Goal: Information Seeking & Learning: Find specific fact

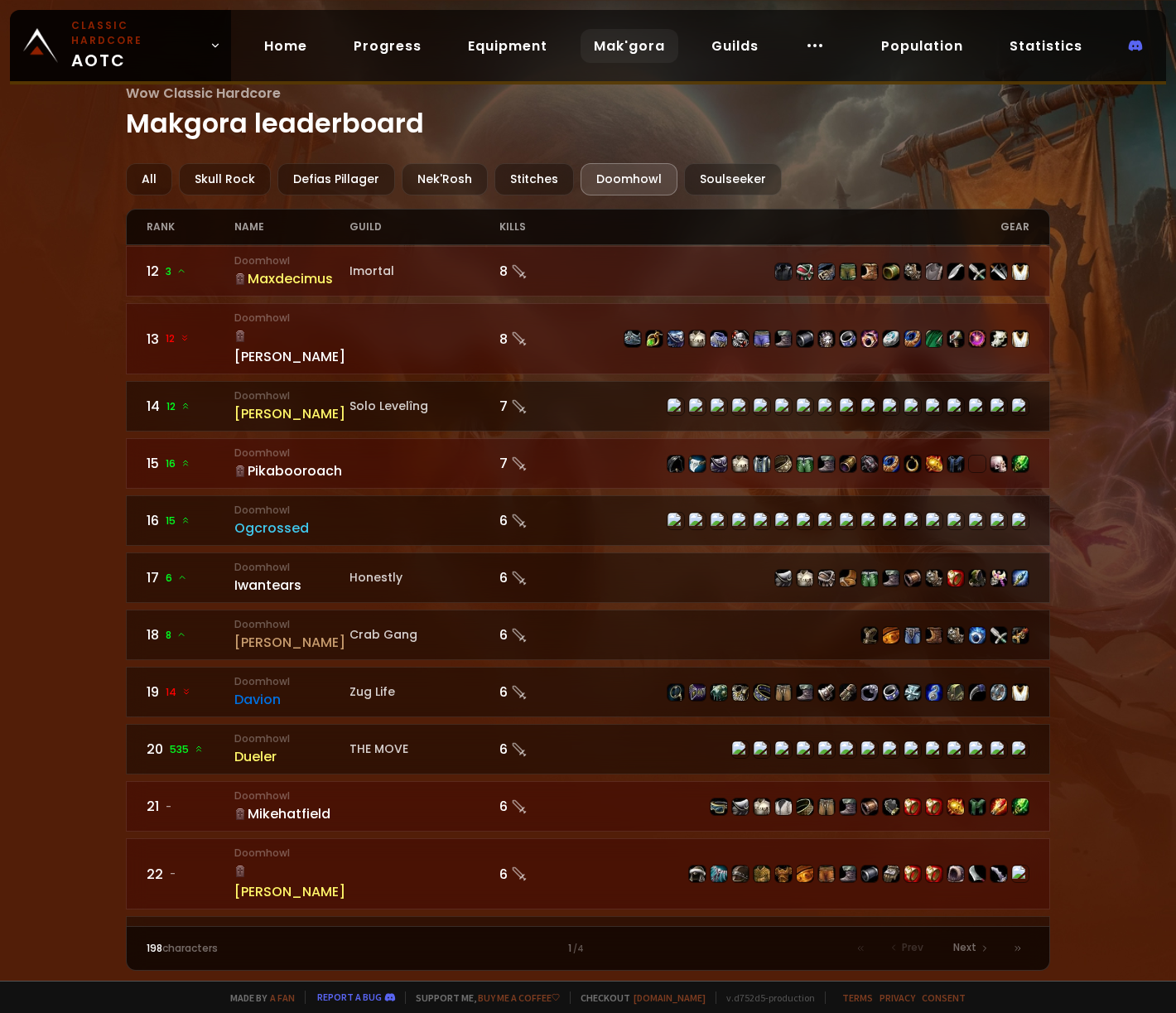
scroll to position [711, 0]
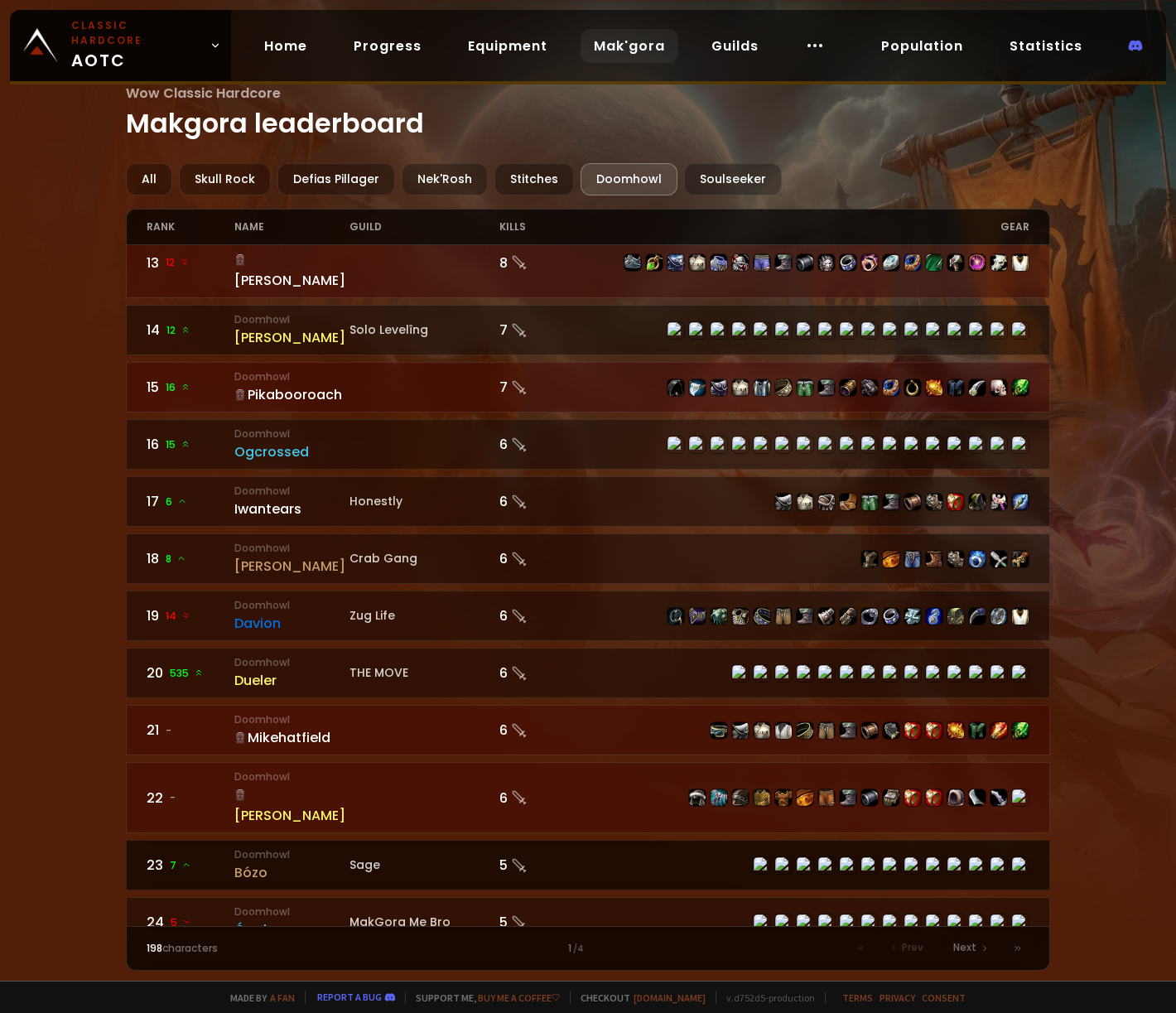
click at [249, 862] on div "Bózo" at bounding box center [291, 872] width 115 height 21
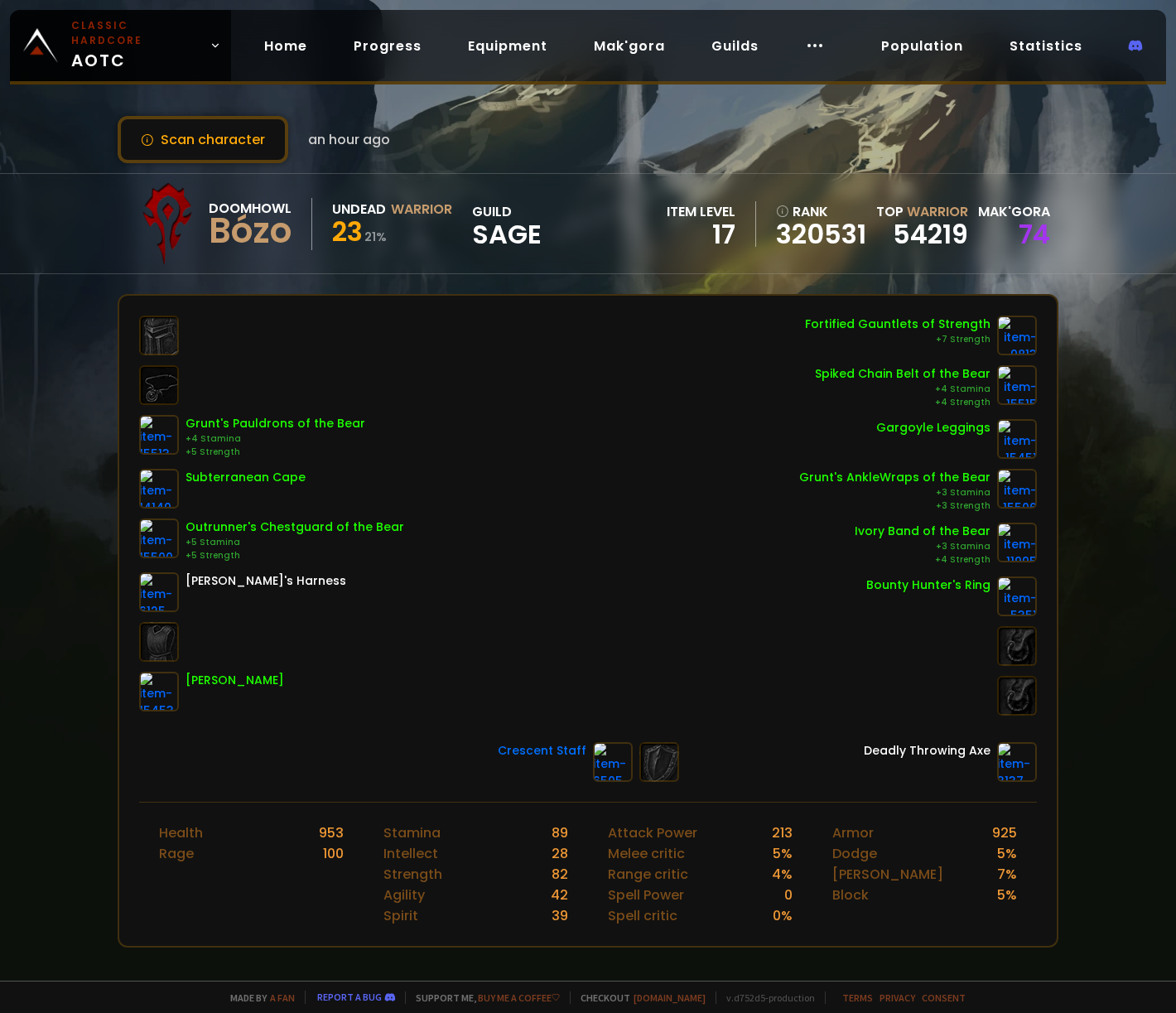
click at [91, 556] on div "Scan character an hour ago Doomhowl Bózo Undead Warrior 23 21 % guild Sage item…" at bounding box center [588, 491] width 1176 height 981
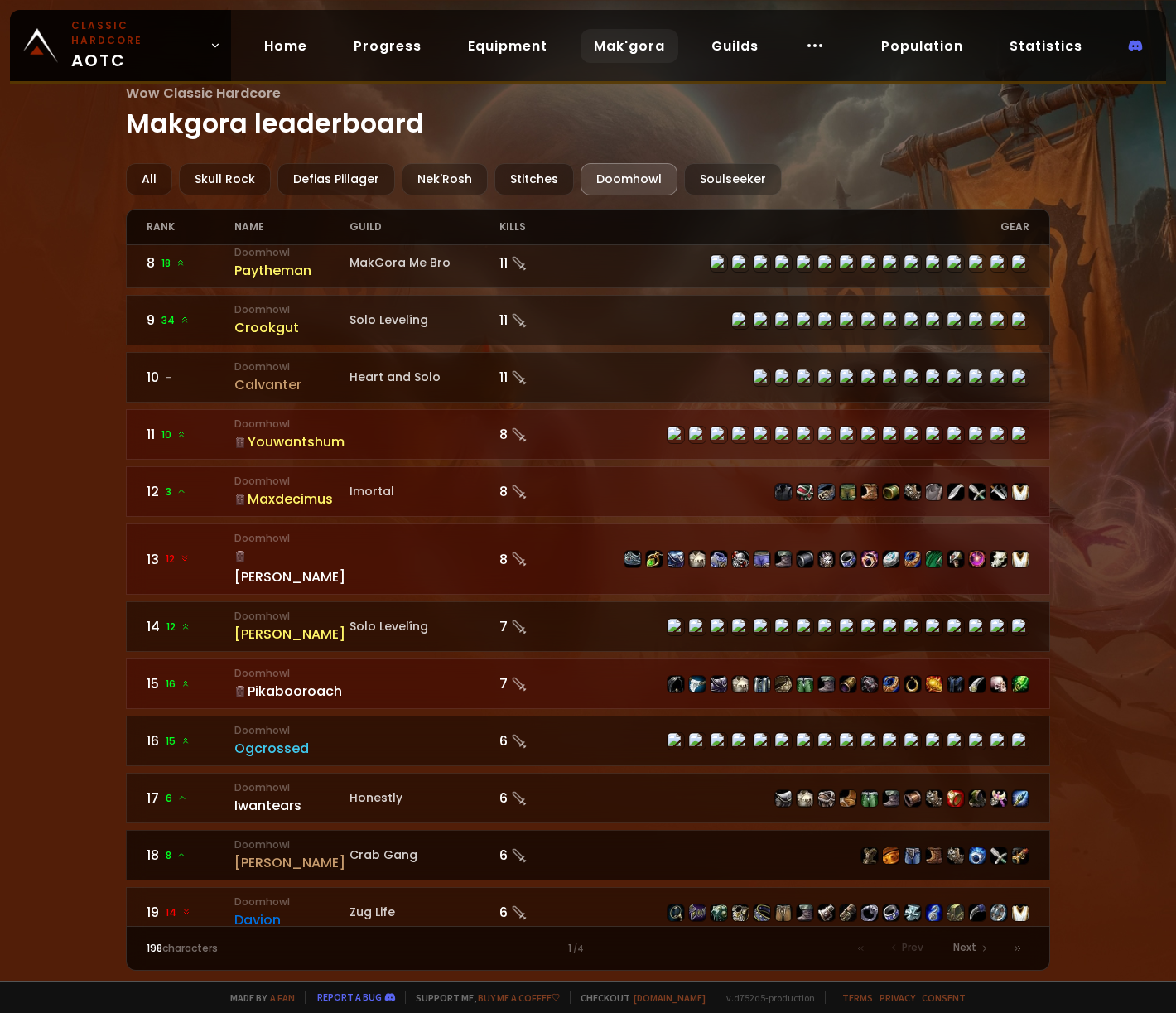
scroll to position [829, 0]
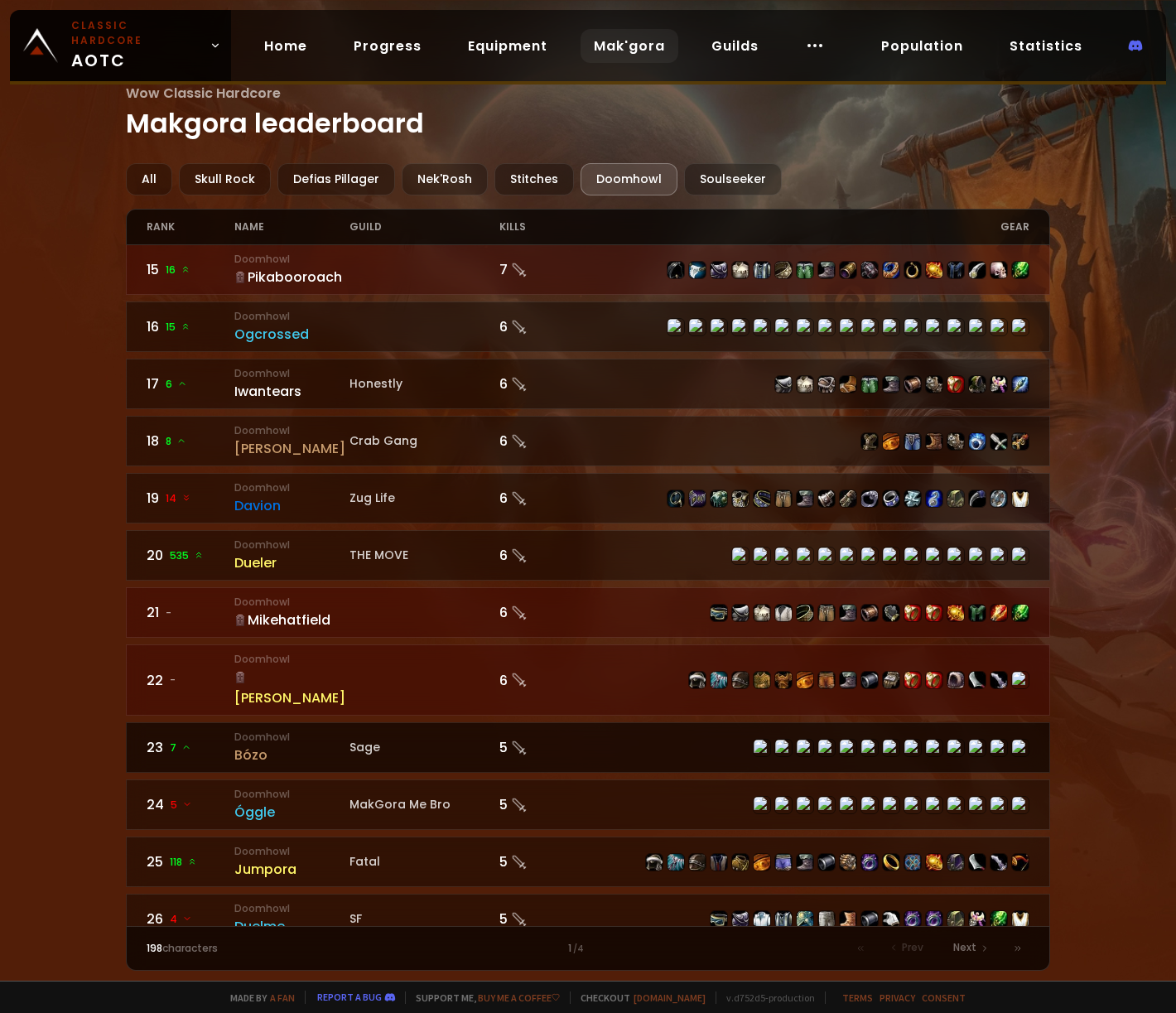
click at [255, 745] on div "Bózo" at bounding box center [291, 755] width 115 height 21
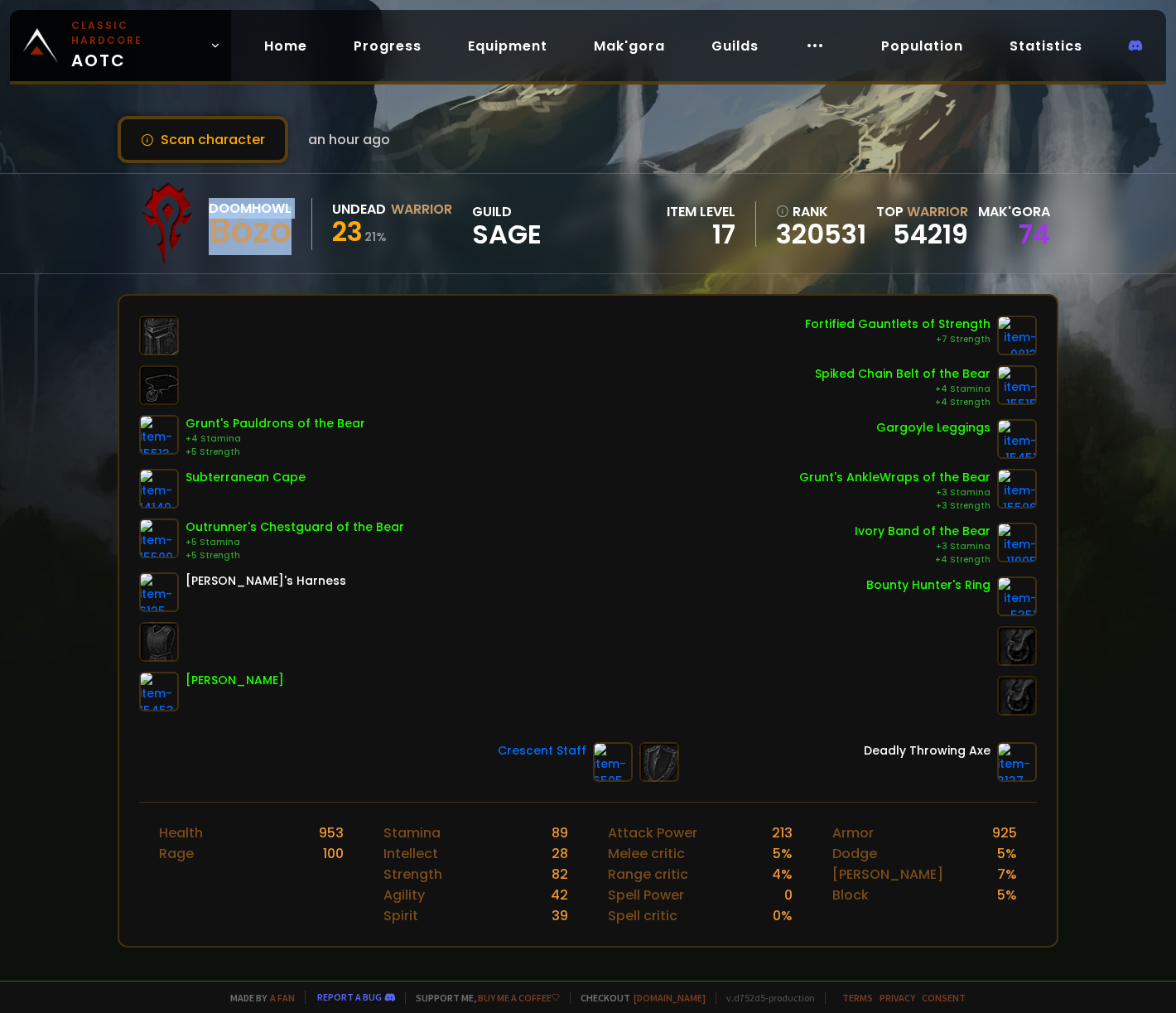
drag, startPoint x: 286, startPoint y: 228, endPoint x: 198, endPoint y: 219, distance: 88.5
click at [198, 219] on div "Doomhowl Bózo Undead Warrior 23 21 % guild Sage" at bounding box center [333, 223] width 416 height 83
drag, startPoint x: 293, startPoint y: 255, endPoint x: 286, endPoint y: 237, distance: 19.3
click at [291, 255] on div "Doomhowl Bózo Undead Warrior 23 21 % guild Sage" at bounding box center [333, 223] width 416 height 83
click at [286, 234] on div "Bózo" at bounding box center [249, 230] width 83 height 25
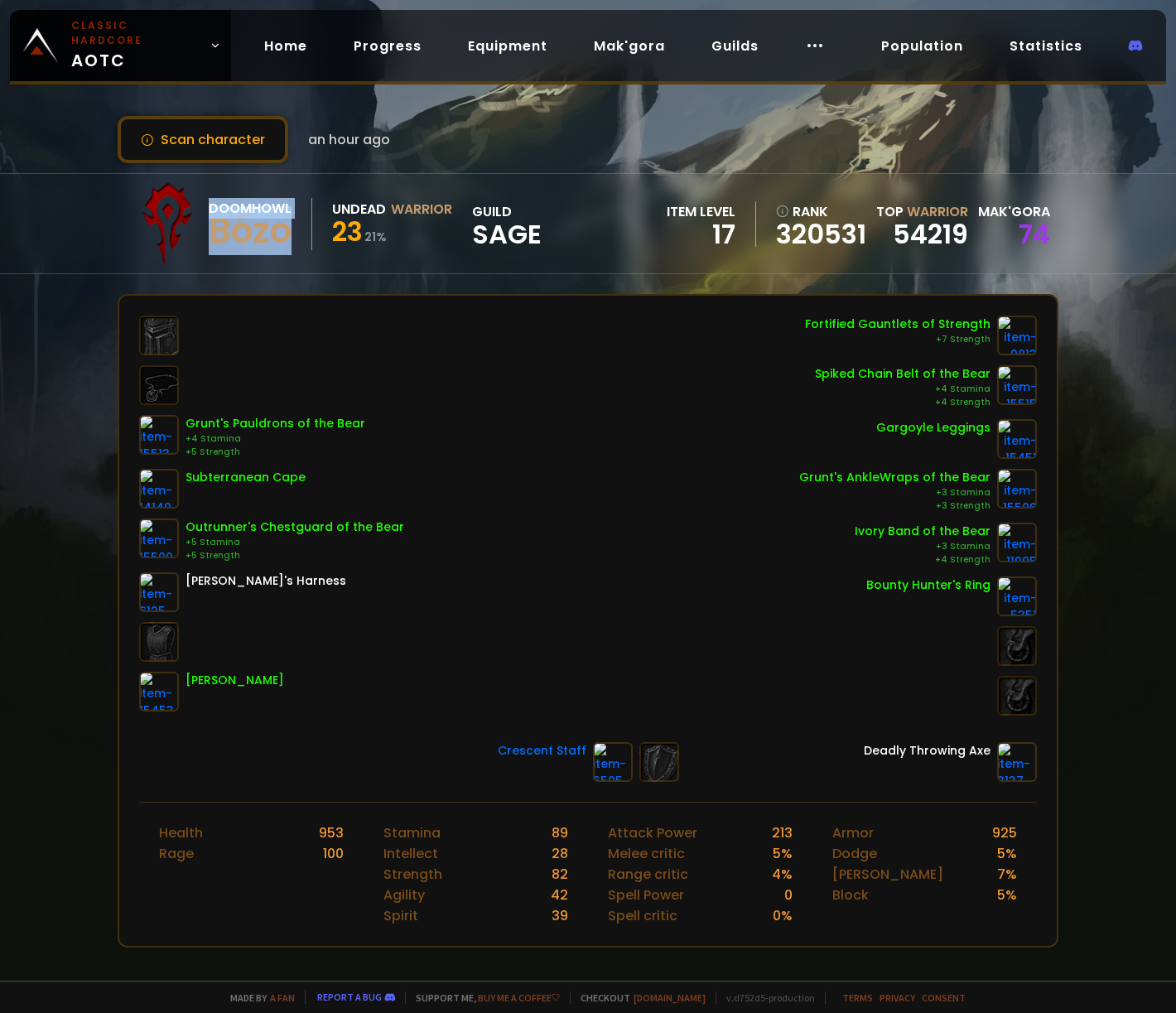
drag, startPoint x: 288, startPoint y: 233, endPoint x: 204, endPoint y: 237, distance: 84.1
click at [204, 237] on div "Doomhowl Bózo Undead Warrior 23 21 % guild Sage" at bounding box center [333, 223] width 416 height 83
click at [208, 237] on div "Bózo" at bounding box center [249, 230] width 83 height 25
drag, startPoint x: 213, startPoint y: 232, endPoint x: 283, endPoint y: 236, distance: 70.1
click at [283, 236] on div "Bózo" at bounding box center [249, 230] width 83 height 25
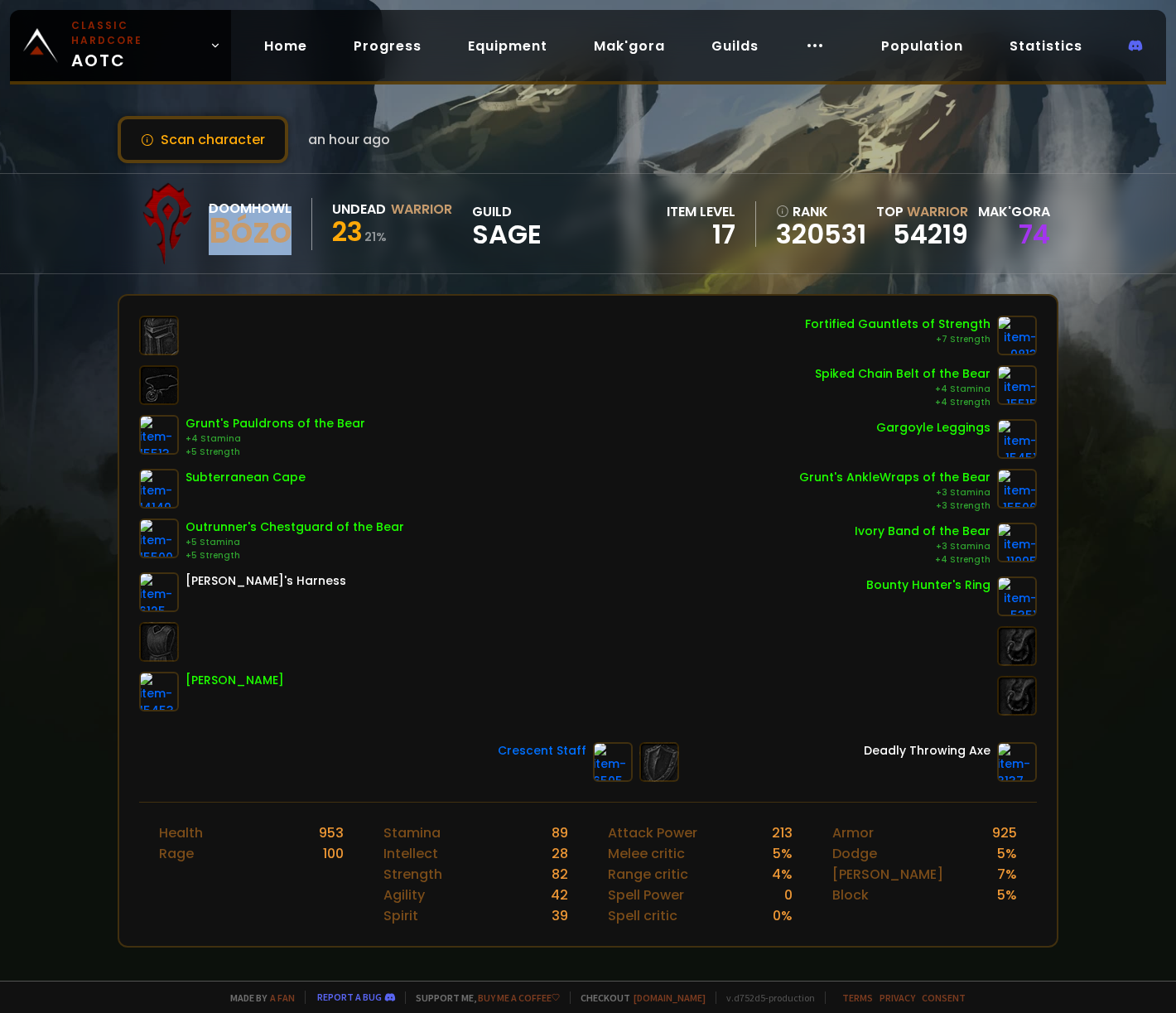
copy div "Bózo"
